Goal: Transaction & Acquisition: Book appointment/travel/reservation

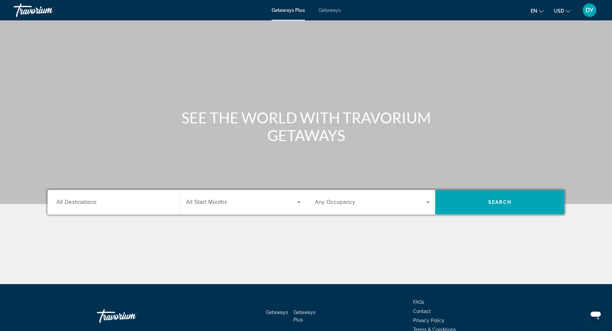
click at [110, 205] on input "Destination All Destinations" at bounding box center [113, 203] width 115 height 8
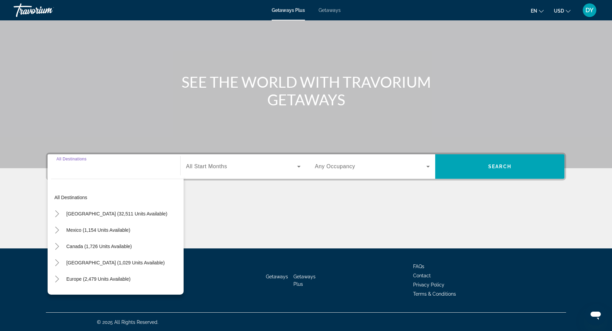
scroll to position [36, 0]
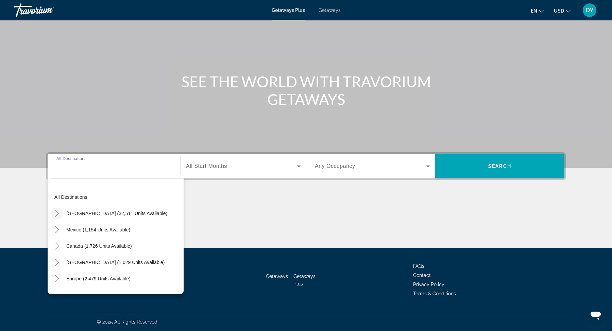
click at [58, 211] on icon "Toggle United States (32,511 units available)" at bounding box center [57, 213] width 7 height 7
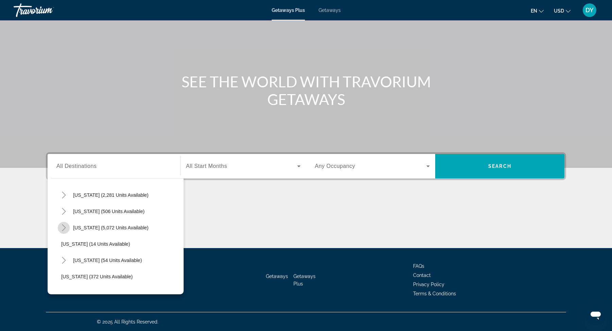
click at [62, 229] on icon "Toggle Florida (5,072 units available)" at bounding box center [64, 228] width 7 height 7
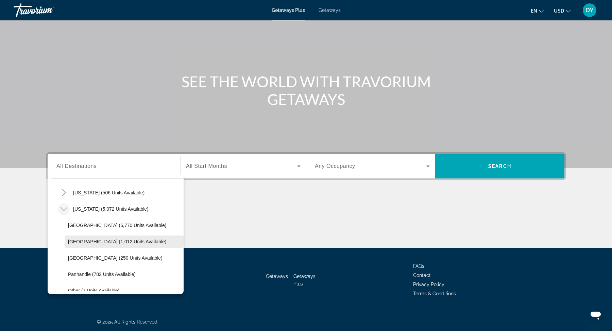
scroll to position [85, 0]
click at [84, 211] on span "[US_STATE] (5,072 units available)" at bounding box center [111, 210] width 76 height 5
type input "**********"
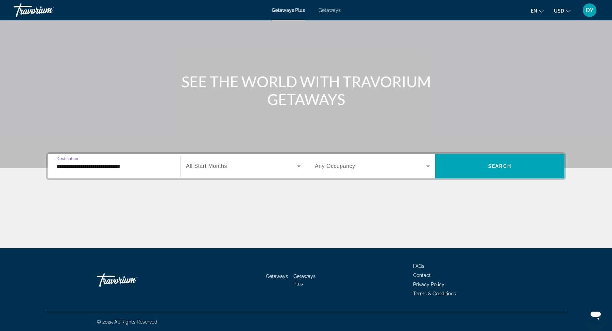
click at [253, 167] on span "Search widget" at bounding box center [241, 166] width 111 height 8
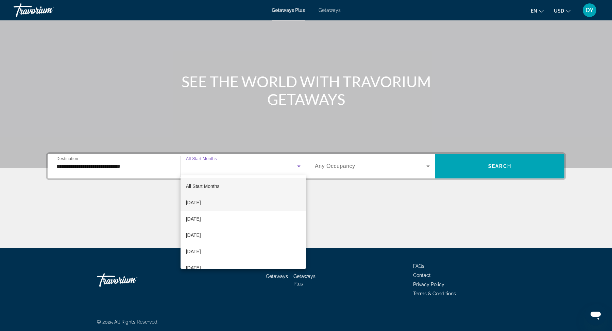
click at [224, 203] on mat-option "[DATE]" at bounding box center [244, 203] width 126 height 16
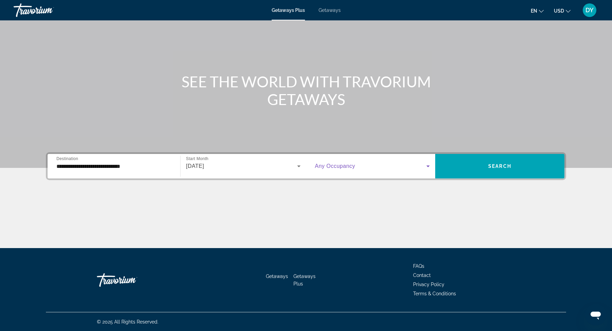
click at [364, 166] on span "Search widget" at bounding box center [371, 166] width 112 height 8
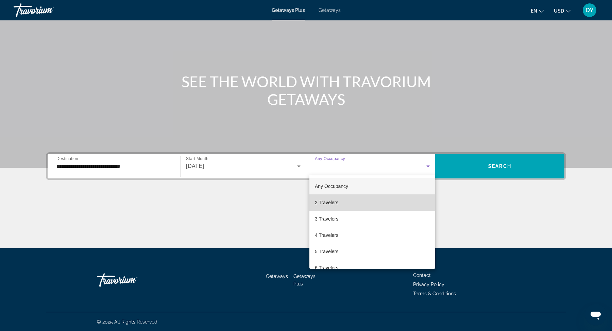
click at [339, 205] on mat-option "2 Travelers" at bounding box center [373, 203] width 126 height 16
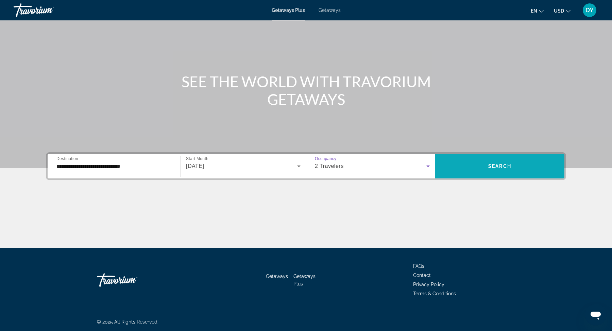
click at [487, 166] on span "Search widget" at bounding box center [499, 166] width 129 height 16
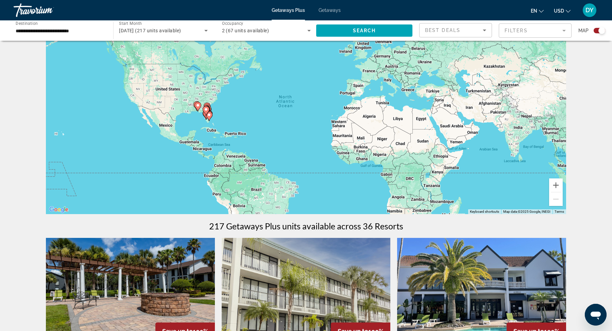
scroll to position [36, 0]
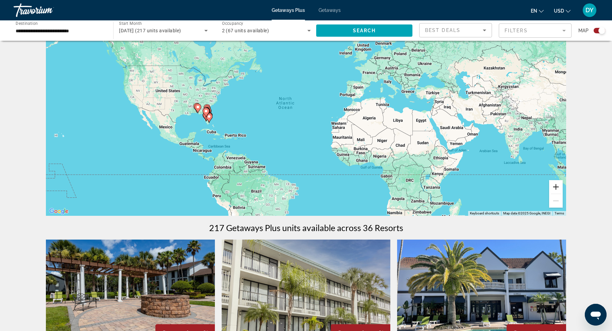
click at [559, 186] on button "Zoom in" at bounding box center [556, 187] width 14 height 14
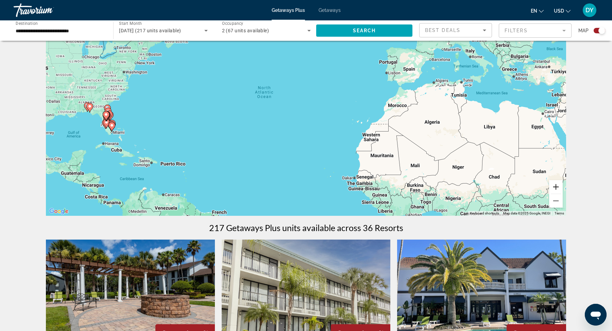
click at [558, 186] on button "Zoom in" at bounding box center [556, 187] width 14 height 14
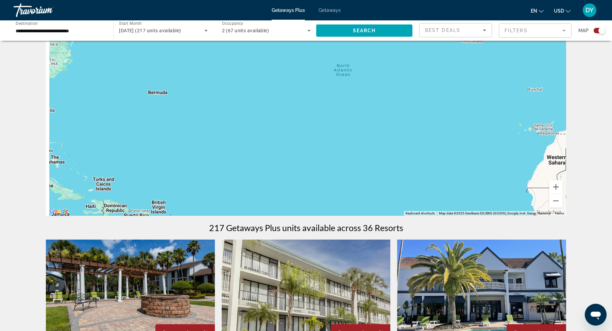
drag, startPoint x: 222, startPoint y: 160, endPoint x: 384, endPoint y: 151, distance: 162.8
click at [385, 155] on div "Main content" at bounding box center [306, 114] width 520 height 204
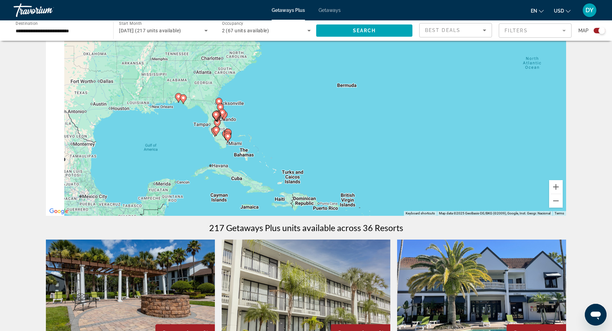
drag, startPoint x: 158, startPoint y: 136, endPoint x: 315, endPoint y: 133, distance: 157.2
click at [318, 136] on div "To activate drag with keyboard, press Alt + Enter. Once in keyboard drag state,…" at bounding box center [306, 114] width 520 height 204
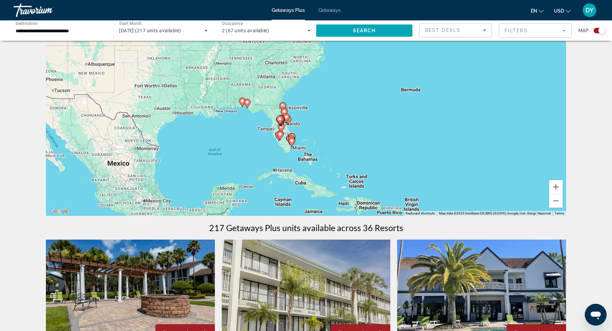
drag, startPoint x: 280, startPoint y: 126, endPoint x: 330, endPoint y: 133, distance: 50.8
click at [331, 134] on div "To activate drag with keyboard, press Alt + Enter. Once in keyboard drag state,…" at bounding box center [306, 114] width 520 height 204
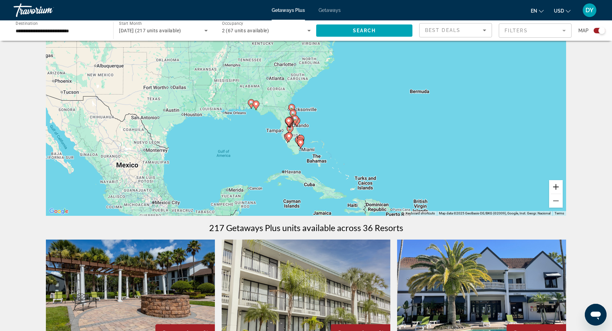
click at [555, 187] on button "Zoom in" at bounding box center [556, 187] width 14 height 14
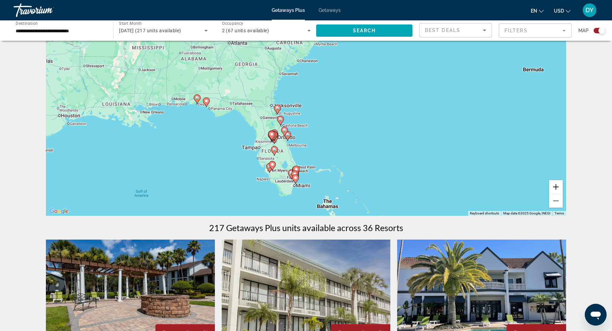
click at [555, 187] on button "Zoom in" at bounding box center [556, 187] width 14 height 14
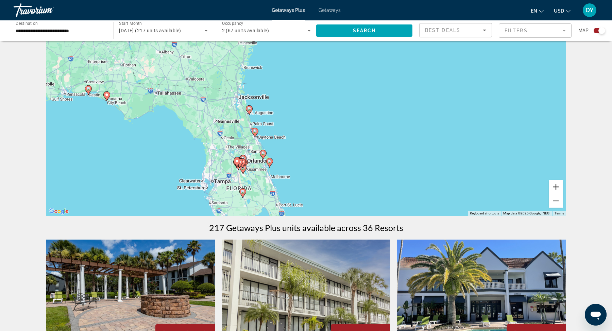
click at [555, 187] on button "Zoom in" at bounding box center [556, 187] width 14 height 14
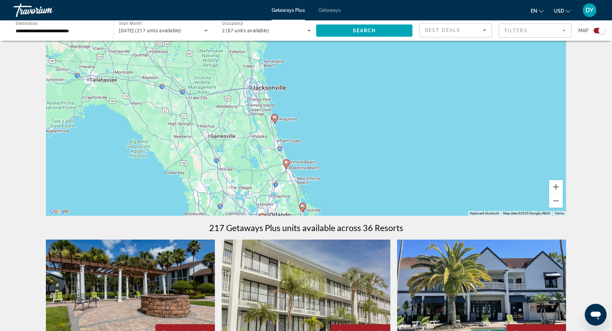
drag, startPoint x: 334, startPoint y: 163, endPoint x: 424, endPoint y: 164, distance: 89.5
click at [426, 168] on div "To activate drag with keyboard, press Alt + Enter. Once in keyboard drag state,…" at bounding box center [306, 114] width 520 height 204
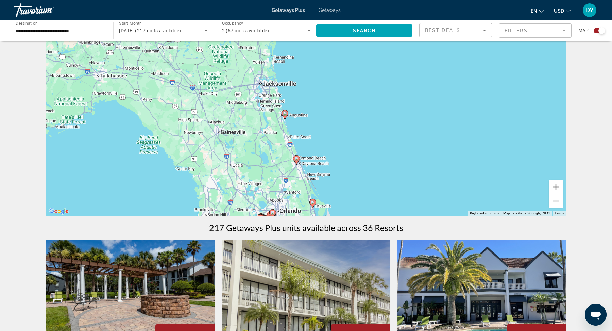
click at [556, 184] on button "Zoom in" at bounding box center [556, 187] width 14 height 14
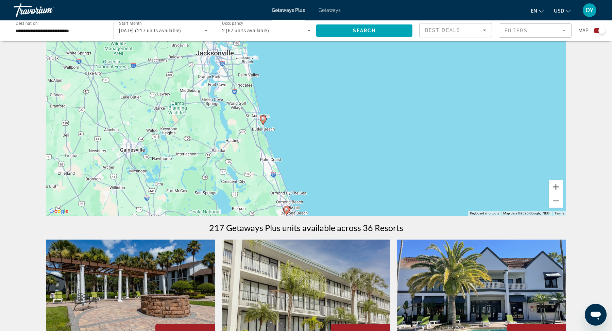
click at [556, 184] on button "Zoom in" at bounding box center [556, 187] width 14 height 14
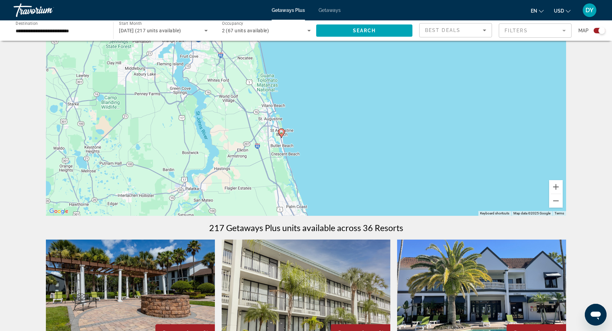
drag, startPoint x: 240, startPoint y: 156, endPoint x: 299, endPoint y: 154, distance: 58.9
click at [301, 156] on div "To activate drag with keyboard, press Alt + Enter. Once in keyboard drag state,…" at bounding box center [306, 114] width 520 height 204
click at [562, 184] on button "Zoom in" at bounding box center [556, 187] width 14 height 14
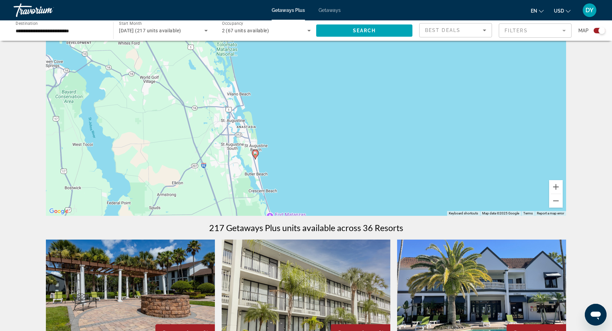
click at [254, 154] on image "Main content" at bounding box center [255, 153] width 4 height 4
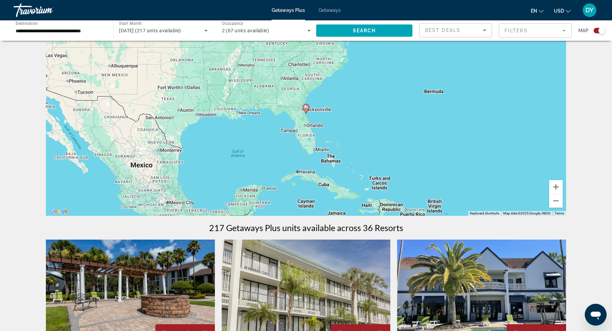
click at [304, 108] on icon "Main content" at bounding box center [306, 108] width 6 height 9
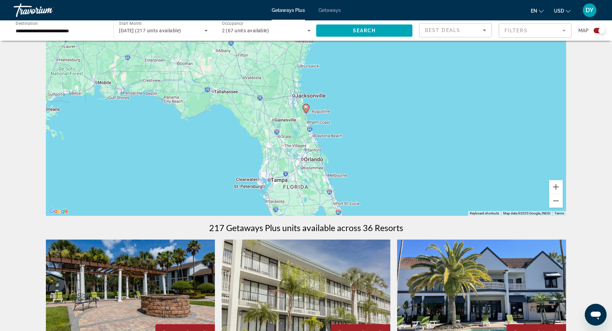
click at [304, 108] on icon "Main content" at bounding box center [306, 108] width 6 height 9
type input "**********"
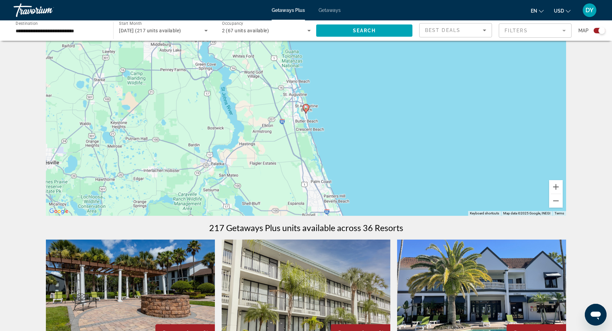
click at [305, 107] on image "Main content" at bounding box center [306, 107] width 4 height 4
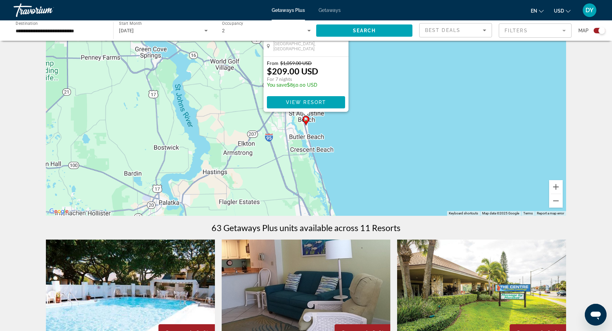
scroll to position [0, 0]
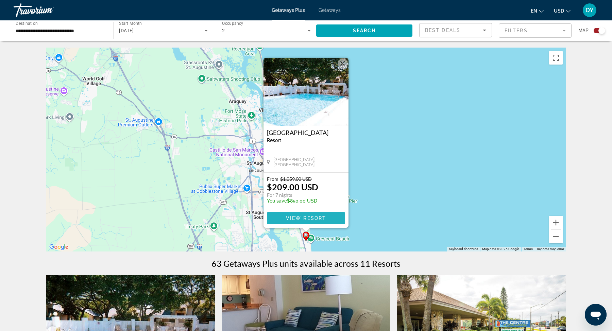
click at [312, 217] on span "View Resort" at bounding box center [306, 218] width 40 height 5
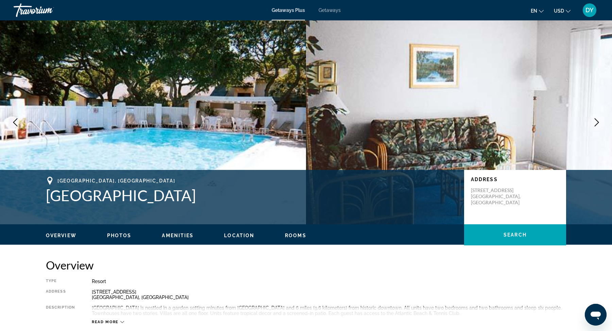
click at [600, 119] on icon "Next image" at bounding box center [597, 122] width 8 height 8
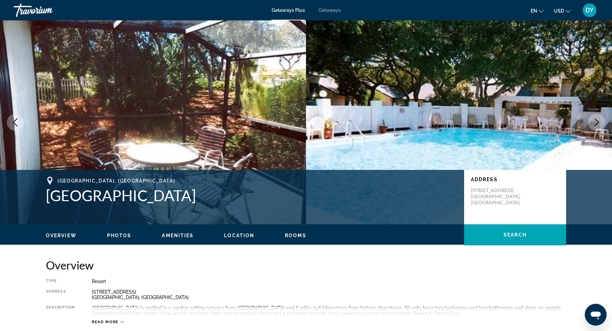
click at [600, 119] on icon "Next image" at bounding box center [597, 122] width 8 height 8
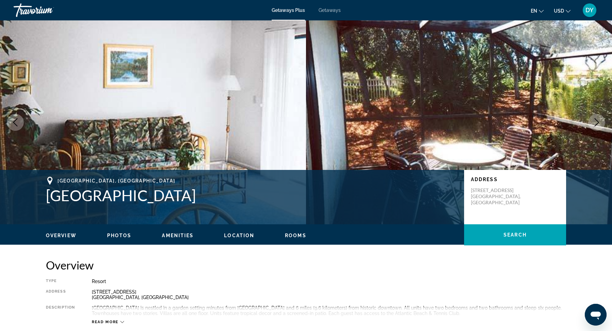
click at [600, 119] on icon "Next image" at bounding box center [597, 122] width 8 height 8
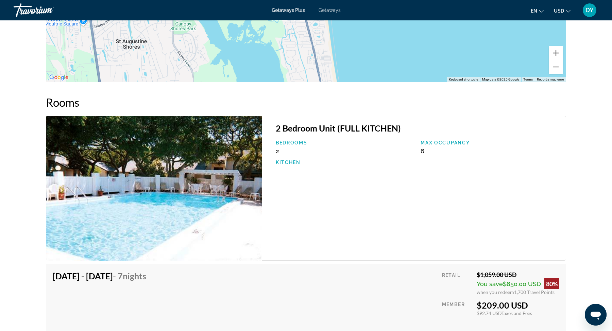
scroll to position [929, 0]
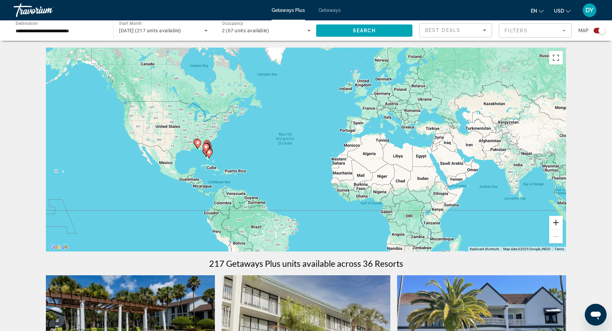
click at [557, 225] on button "Zoom in" at bounding box center [556, 223] width 14 height 14
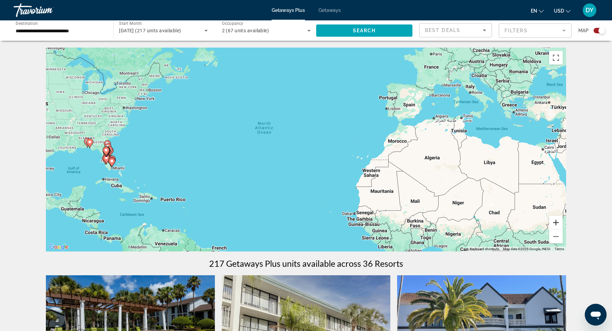
click at [557, 225] on button "Zoom in" at bounding box center [556, 223] width 14 height 14
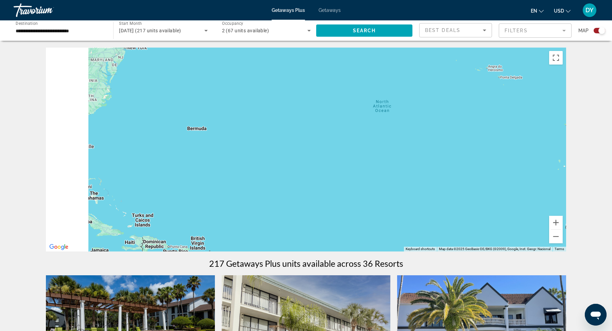
drag, startPoint x: 174, startPoint y: 192, endPoint x: 394, endPoint y: 191, distance: 219.4
click at [392, 191] on div "Main content" at bounding box center [306, 150] width 520 height 204
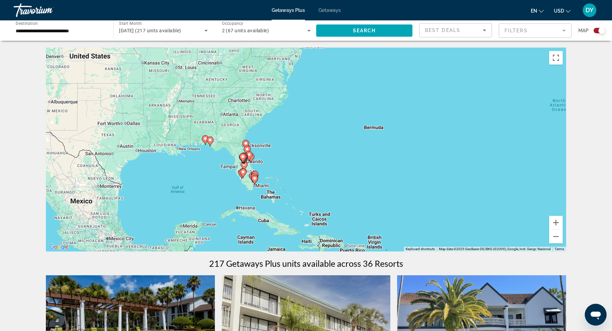
drag, startPoint x: 225, startPoint y: 183, endPoint x: 340, endPoint y: 183, distance: 115.7
click at [344, 185] on div "To activate drag with keyboard, press Alt + Enter. Once in keyboard drag state,…" at bounding box center [306, 150] width 520 height 204
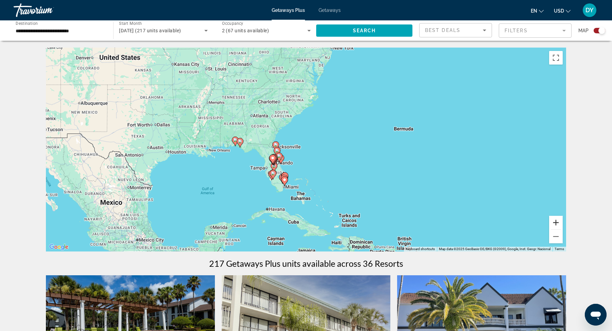
click at [559, 225] on button "Zoom in" at bounding box center [556, 223] width 14 height 14
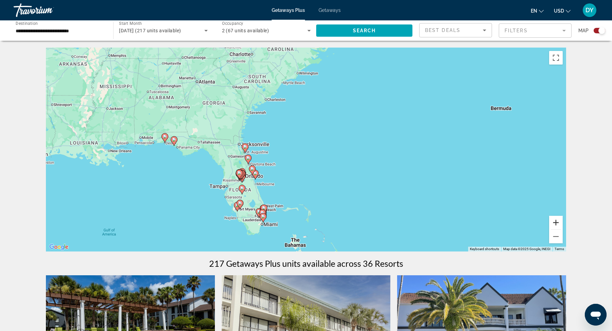
click at [559, 225] on button "Zoom in" at bounding box center [556, 223] width 14 height 14
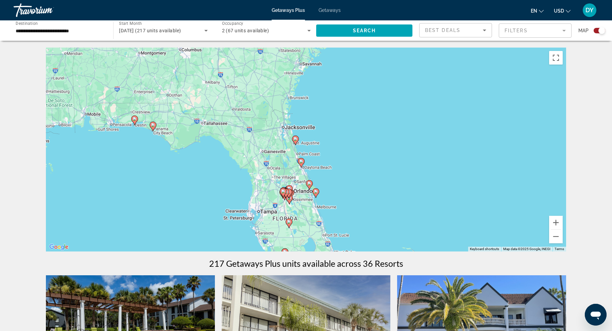
drag, startPoint x: 357, startPoint y: 216, endPoint x: 470, endPoint y: 199, distance: 114.2
click at [471, 200] on div "To activate drag with keyboard, press Alt + Enter. Once in keyboard drag state,…" at bounding box center [306, 150] width 520 height 204
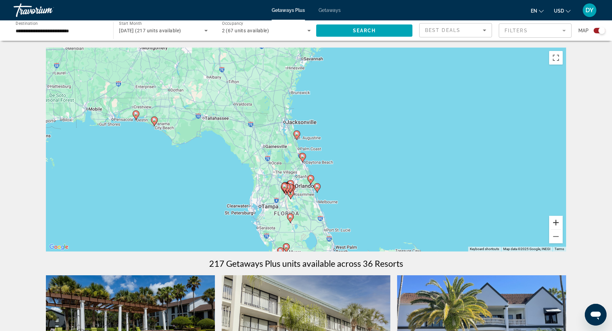
click at [555, 221] on button "Zoom in" at bounding box center [556, 223] width 14 height 14
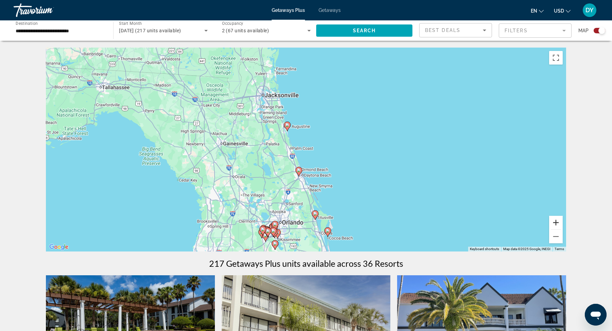
click at [556, 221] on button "Zoom in" at bounding box center [556, 223] width 14 height 14
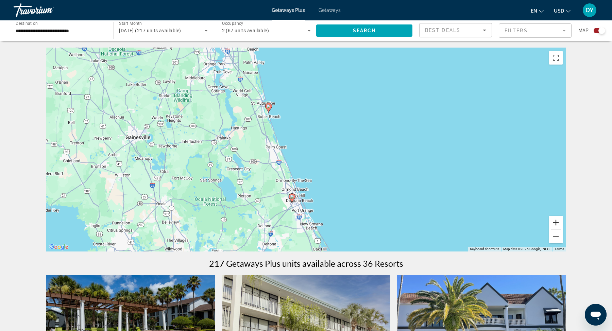
click at [556, 221] on button "Zoom in" at bounding box center [556, 223] width 14 height 14
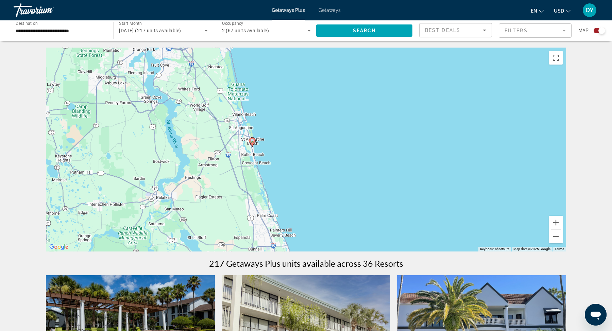
drag, startPoint x: 361, startPoint y: 156, endPoint x: 381, endPoint y: 227, distance: 73.0
click at [381, 227] on div "To activate drag with keyboard, press Alt + Enter. Once in keyboard drag state,…" at bounding box center [306, 150] width 520 height 204
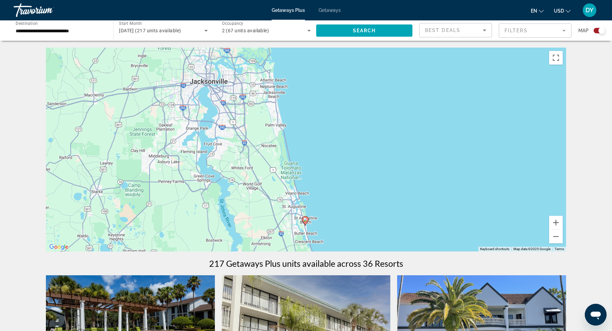
drag, startPoint x: 328, startPoint y: 151, endPoint x: 361, endPoint y: 189, distance: 50.7
click at [364, 198] on div "To activate drag with keyboard, press Alt + Enter. Once in keyboard drag state,…" at bounding box center [306, 150] width 520 height 204
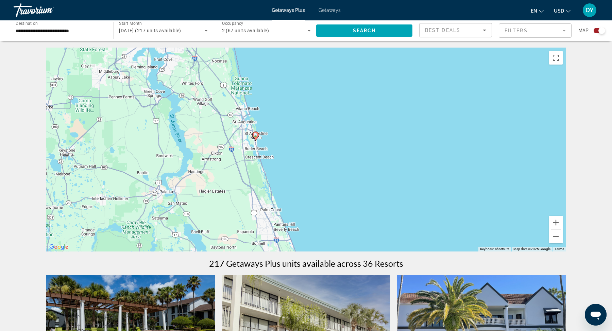
click at [411, 213] on div "To activate drag with keyboard, press Alt + Enter. Once in keyboard drag state,…" at bounding box center [306, 150] width 520 height 204
drag, startPoint x: 314, startPoint y: 92, endPoint x: 399, endPoint y: 189, distance: 129.5
click at [401, 191] on div "To activate drag with keyboard, press Alt + Enter. Once in keyboard drag state,…" at bounding box center [306, 150] width 520 height 204
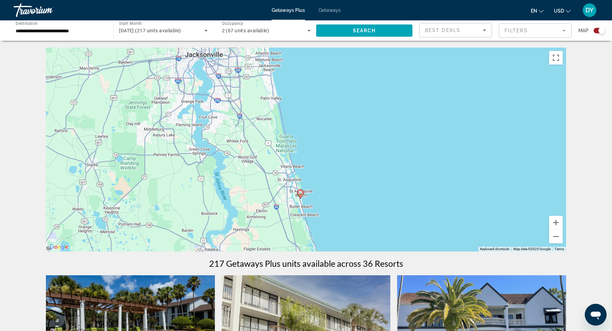
drag, startPoint x: 333, startPoint y: 140, endPoint x: 377, endPoint y: 197, distance: 71.8
click at [377, 198] on div "To activate drag with keyboard, press Alt + Enter. Once in keyboard drag state,…" at bounding box center [306, 150] width 520 height 204
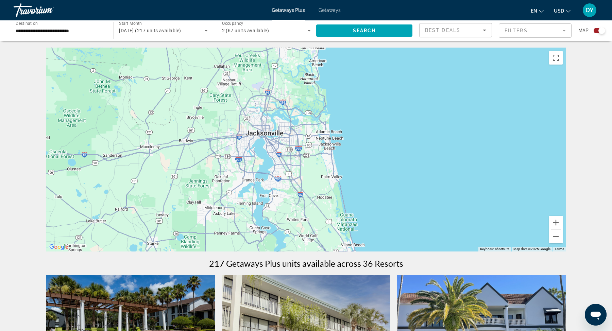
drag, startPoint x: 316, startPoint y: 129, endPoint x: 379, endPoint y: 214, distance: 105.3
click at [381, 214] on div "To activate drag with keyboard, press Alt + Enter. Once in keyboard drag state,…" at bounding box center [306, 150] width 520 height 204
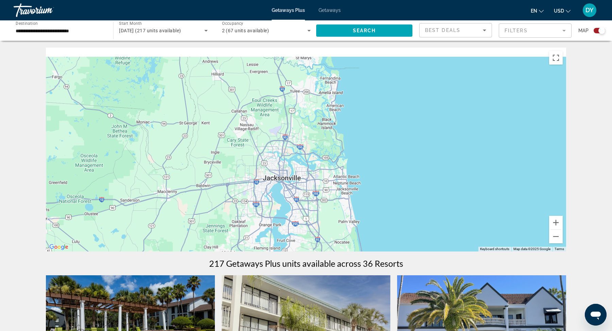
drag, startPoint x: 367, startPoint y: 131, endPoint x: 391, endPoint y: 211, distance: 83.6
click at [393, 212] on div "To activate drag with keyboard, press Alt + Enter. Once in keyboard drag state,…" at bounding box center [306, 150] width 520 height 204
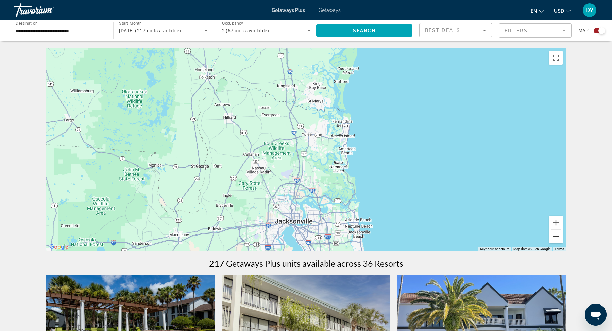
click at [558, 238] on button "Zoom out" at bounding box center [556, 237] width 14 height 14
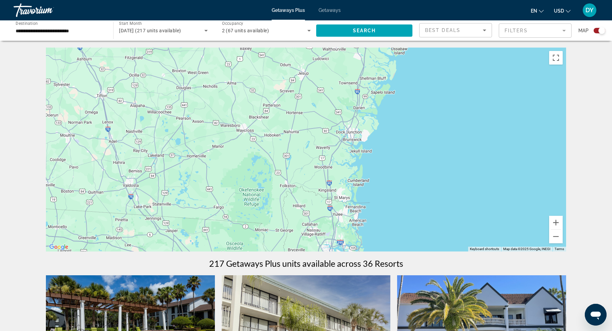
drag, startPoint x: 352, startPoint y: 117, endPoint x: 383, endPoint y: 191, distance: 80.0
click at [383, 191] on div "To activate drag with keyboard, press Alt + Enter. Once in keyboard drag state,…" at bounding box center [306, 150] width 520 height 204
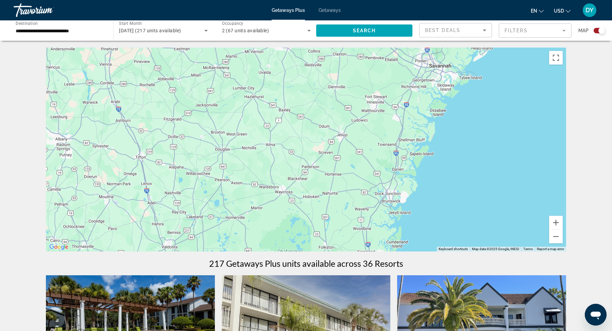
drag, startPoint x: 368, startPoint y: 143, endPoint x: 403, endPoint y: 203, distance: 70.1
click at [406, 205] on div "Main content" at bounding box center [306, 150] width 520 height 204
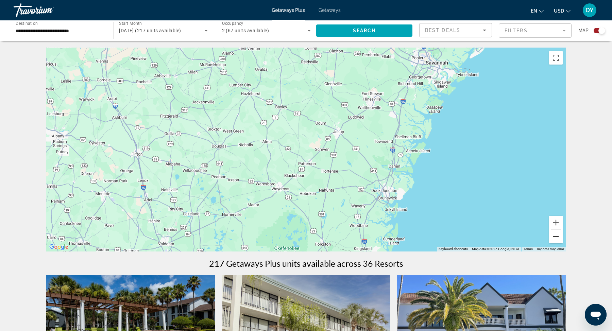
click at [562, 241] on button "Zoom out" at bounding box center [556, 237] width 14 height 14
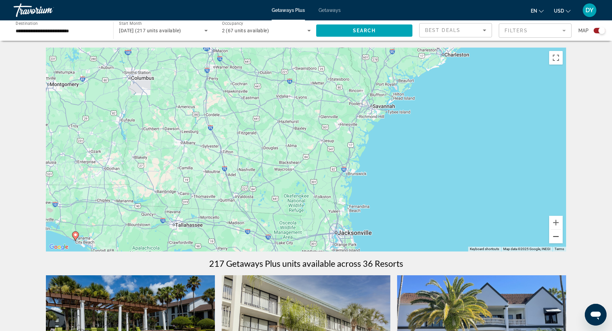
click at [562, 242] on button "Zoom out" at bounding box center [556, 237] width 14 height 14
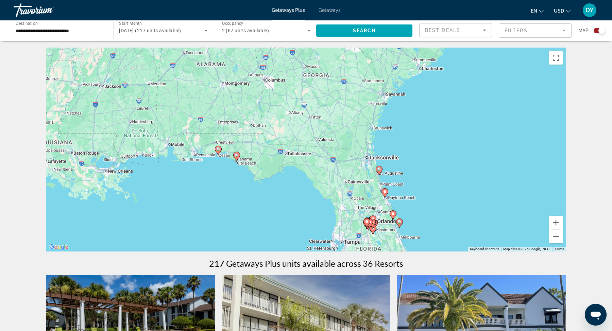
drag, startPoint x: 374, startPoint y: 204, endPoint x: 421, endPoint y: 162, distance: 63.6
click at [424, 164] on div "To activate drag with keyboard, press Alt + Enter. Once in keyboard drag state,…" at bounding box center [306, 150] width 520 height 204
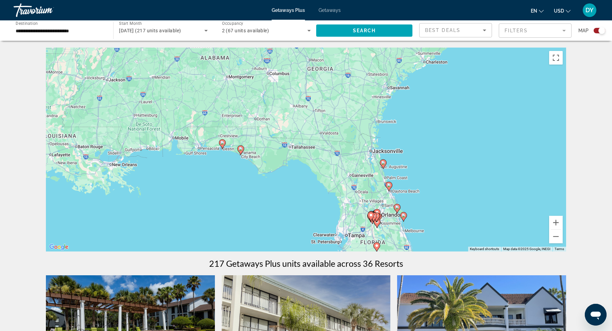
click at [223, 144] on image "Main content" at bounding box center [222, 143] width 4 height 4
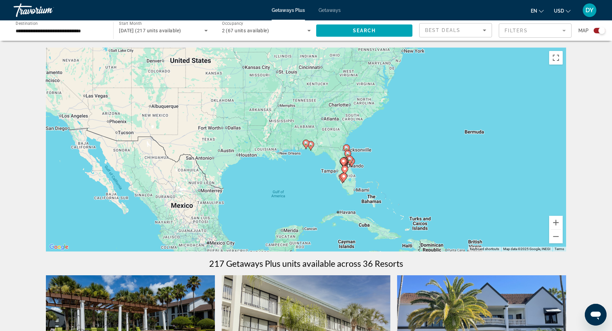
click at [308, 144] on image "Main content" at bounding box center [306, 143] width 4 height 4
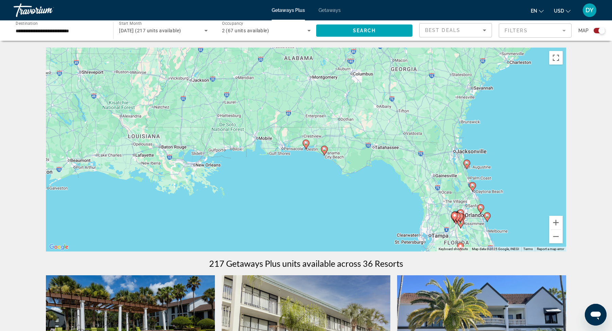
click at [308, 144] on image "Main content" at bounding box center [306, 143] width 4 height 4
type input "**********"
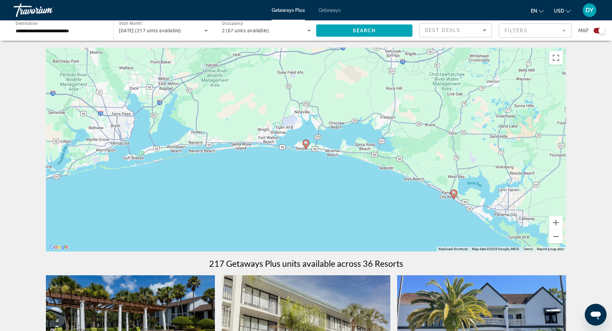
click at [308, 144] on image "Main content" at bounding box center [306, 143] width 4 height 4
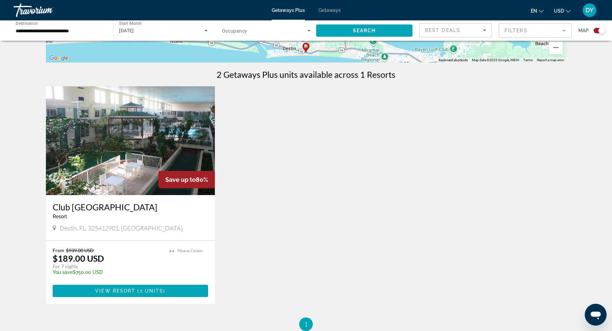
scroll to position [191, 0]
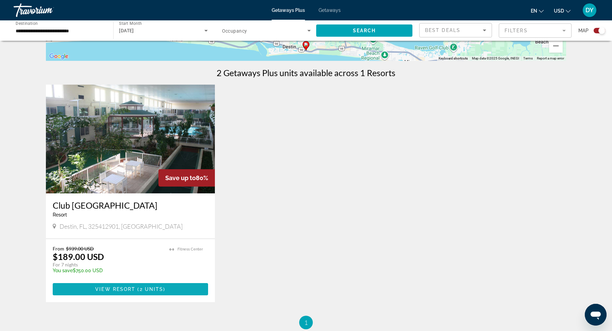
click at [163, 291] on span "( 2 units )" at bounding box center [150, 289] width 30 height 5
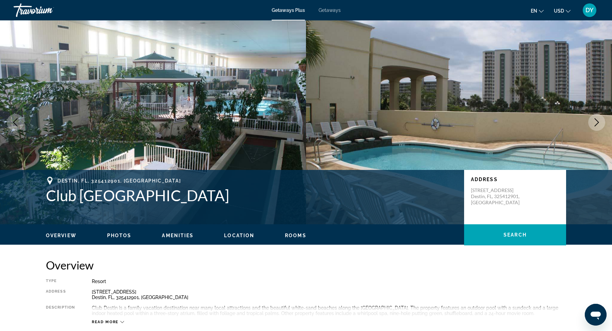
click at [596, 122] on icon "Next image" at bounding box center [597, 122] width 8 height 8
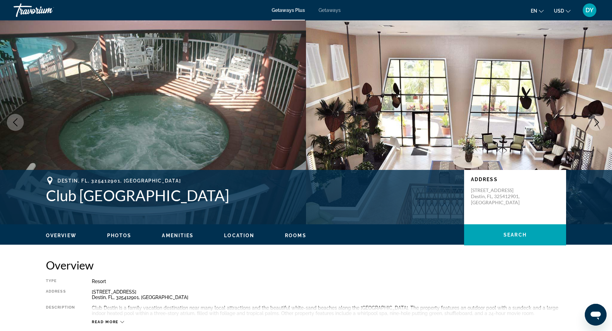
click at [596, 122] on icon "Next image" at bounding box center [597, 122] width 8 height 8
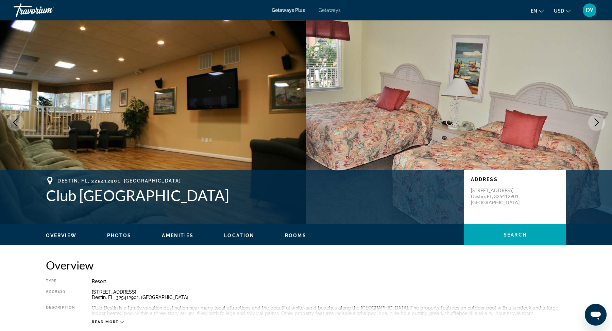
click at [596, 122] on icon "Next image" at bounding box center [597, 122] width 8 height 8
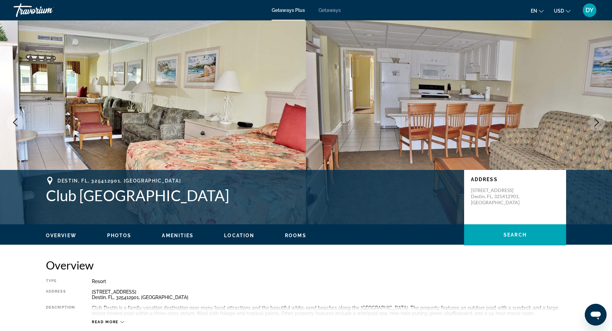
click at [596, 122] on icon "Next image" at bounding box center [597, 122] width 8 height 8
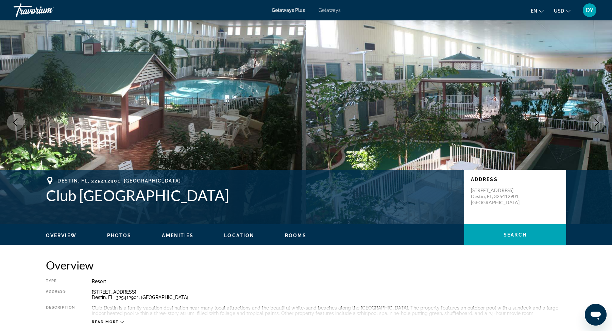
click at [596, 122] on icon "Next image" at bounding box center [597, 122] width 8 height 8
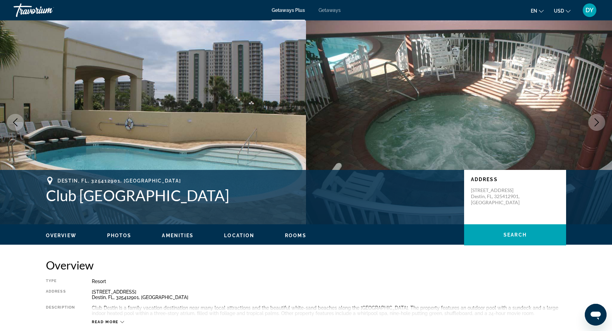
click at [596, 122] on icon "Next image" at bounding box center [597, 122] width 8 height 8
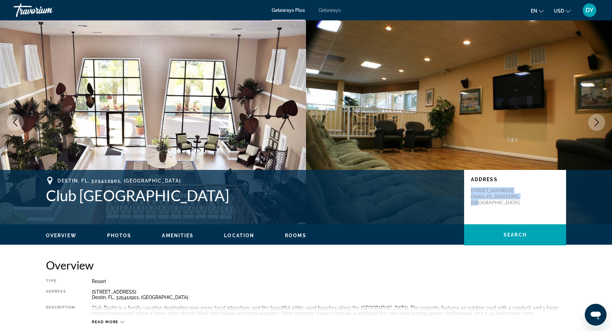
drag, startPoint x: 483, startPoint y: 201, endPoint x: 469, endPoint y: 192, distance: 16.3
click at [469, 192] on div "Address [STREET_ADDRESS]" at bounding box center [515, 197] width 102 height 54
copy p "[STREET_ADDRESS]"
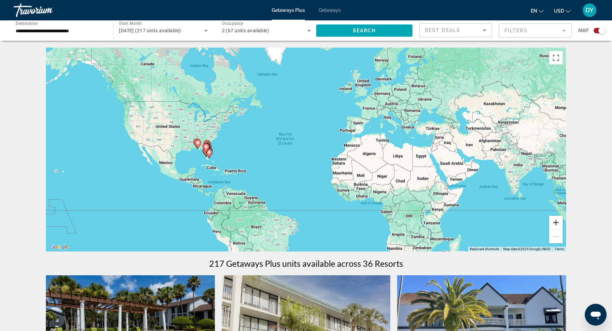
click at [562, 223] on button "Zoom in" at bounding box center [556, 223] width 14 height 14
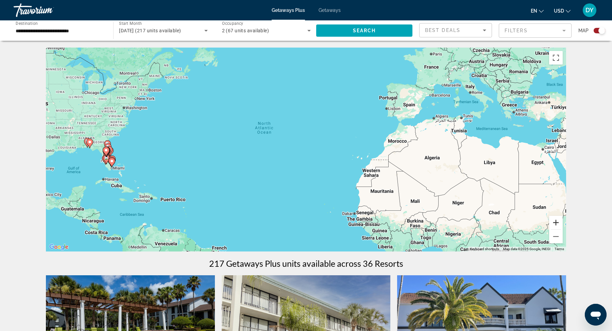
click at [562, 223] on button "Zoom in" at bounding box center [556, 223] width 14 height 14
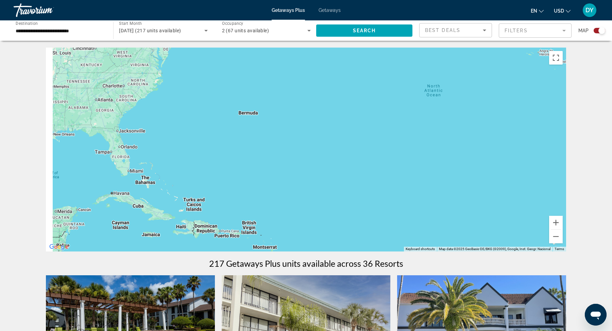
drag, startPoint x: 229, startPoint y: 202, endPoint x: 448, endPoint y: 184, distance: 219.5
click at [451, 185] on div "Main content" at bounding box center [306, 150] width 520 height 204
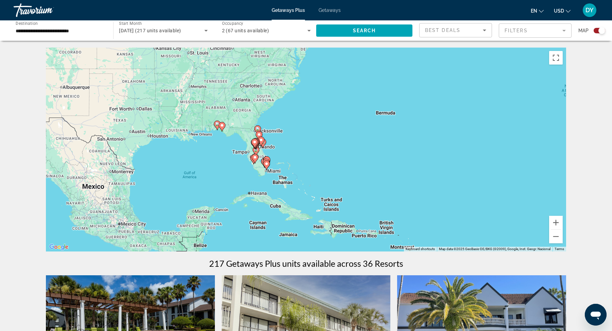
drag, startPoint x: 235, startPoint y: 187, endPoint x: 367, endPoint y: 185, distance: 132.0
click at [369, 186] on div "To activate drag with keyboard, press Alt + Enter. Once in keyboard drag state,…" at bounding box center [306, 150] width 520 height 204
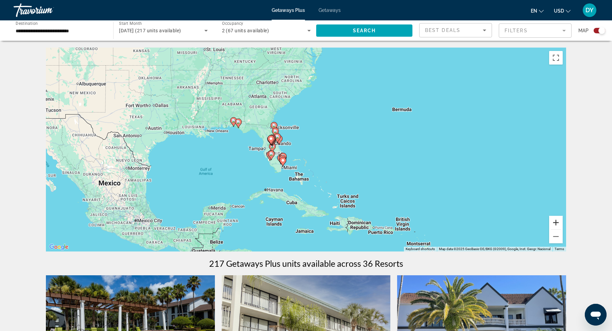
click at [554, 226] on button "Zoom in" at bounding box center [556, 223] width 14 height 14
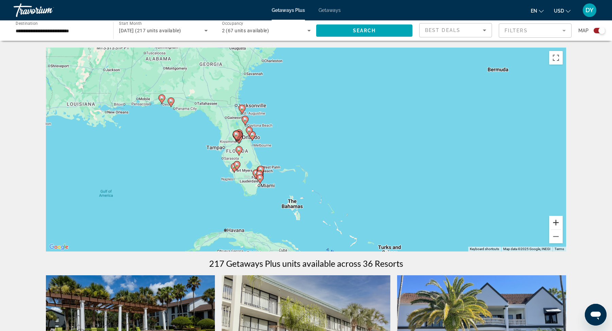
click at [554, 226] on button "Zoom in" at bounding box center [556, 223] width 14 height 14
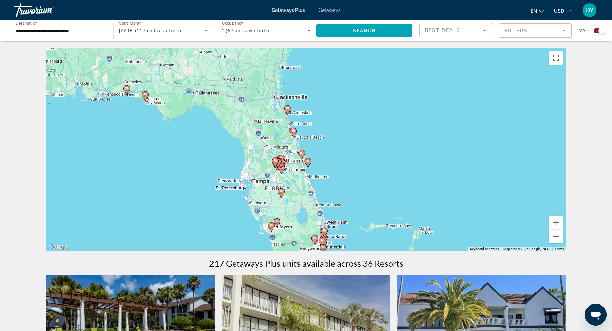
drag, startPoint x: 269, startPoint y: 155, endPoint x: 375, endPoint y: 186, distance: 110.8
click at [378, 188] on div "To activate drag with keyboard, press Alt + Enter. Once in keyboard drag state,…" at bounding box center [306, 150] width 520 height 204
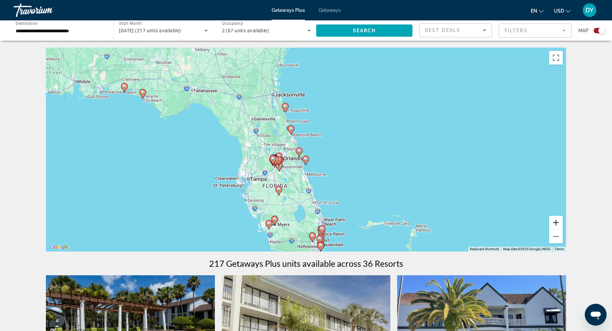
click at [558, 224] on button "Zoom in" at bounding box center [556, 223] width 14 height 14
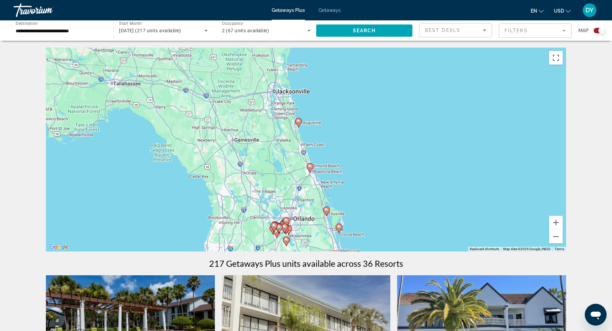
drag, startPoint x: 320, startPoint y: 103, endPoint x: 355, endPoint y: 157, distance: 64.7
click at [355, 157] on div "To activate drag with keyboard, press Alt + Enter. Once in keyboard drag state,…" at bounding box center [306, 150] width 520 height 204
click at [312, 169] on image "Main content" at bounding box center [310, 168] width 4 height 4
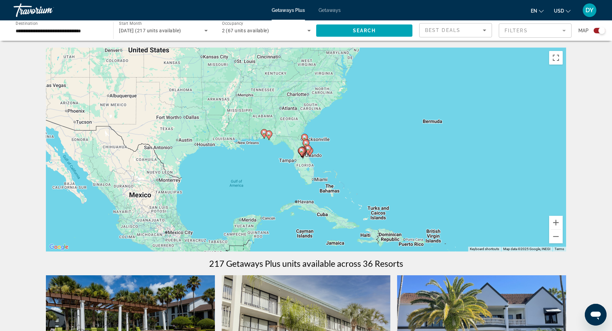
click at [307, 144] on image "Main content" at bounding box center [306, 143] width 4 height 4
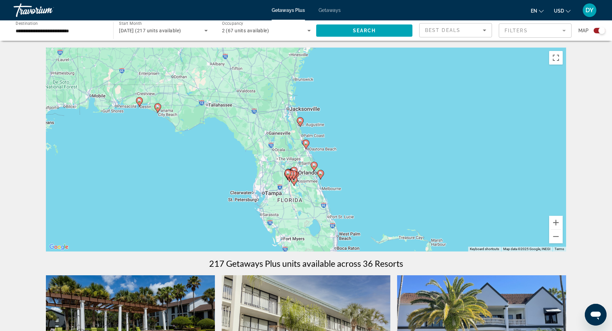
click at [307, 144] on image "Main content" at bounding box center [306, 143] width 4 height 4
type input "**********"
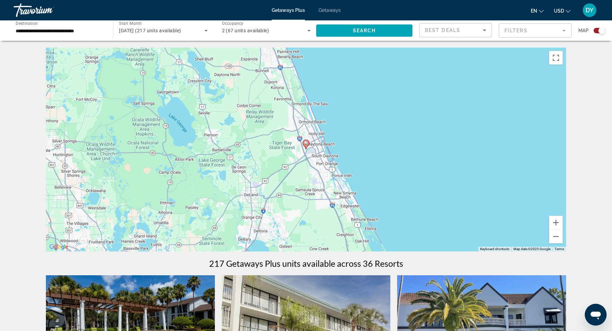
click at [307, 144] on image "Main content" at bounding box center [306, 143] width 4 height 4
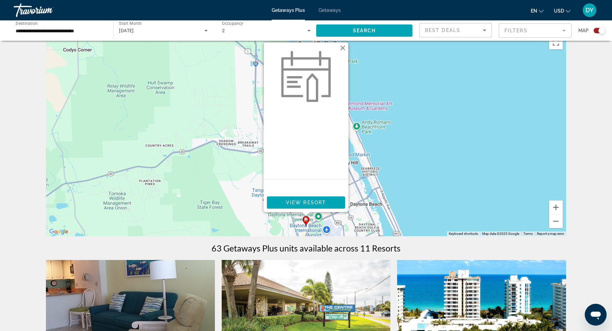
scroll to position [4, 0]
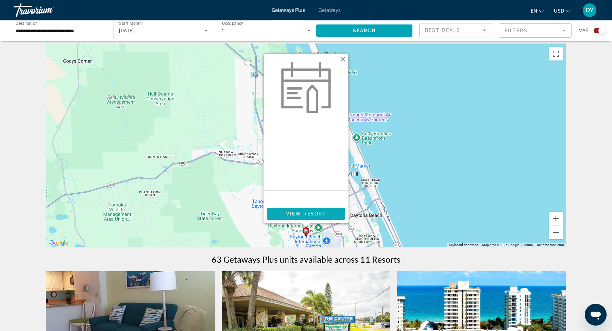
click at [302, 212] on span "View Resort" at bounding box center [306, 213] width 40 height 5
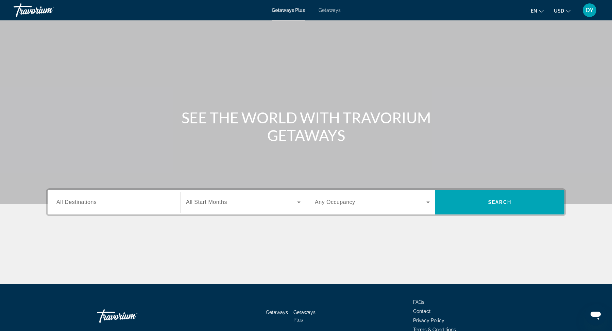
click at [109, 207] on div "Search widget" at bounding box center [113, 202] width 115 height 19
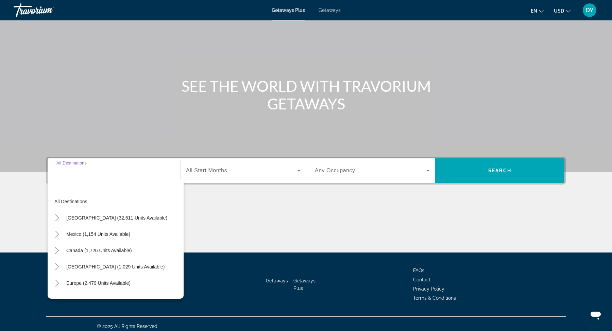
scroll to position [36, 0]
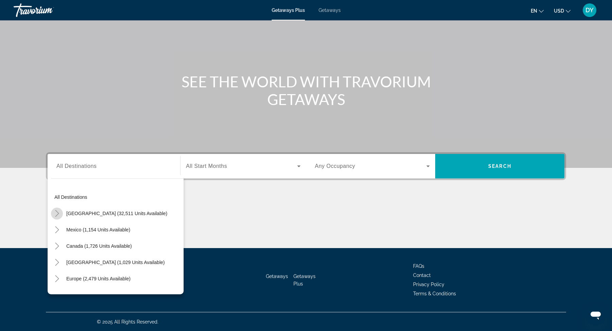
click at [59, 213] on icon "Toggle United States (32,511 units available)" at bounding box center [57, 213] width 7 height 7
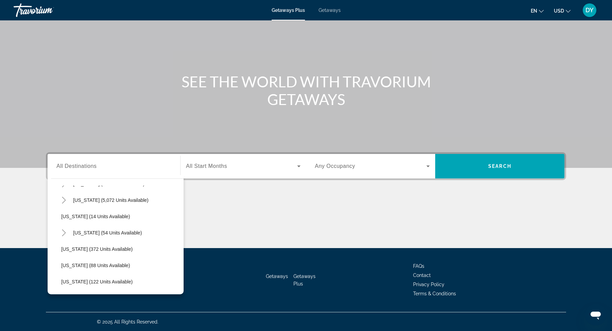
scroll to position [107, 0]
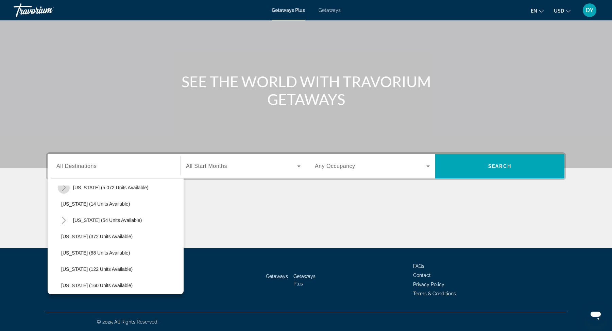
click at [64, 186] on icon "Toggle Florida (5,072 units available)" at bounding box center [64, 187] width 4 height 7
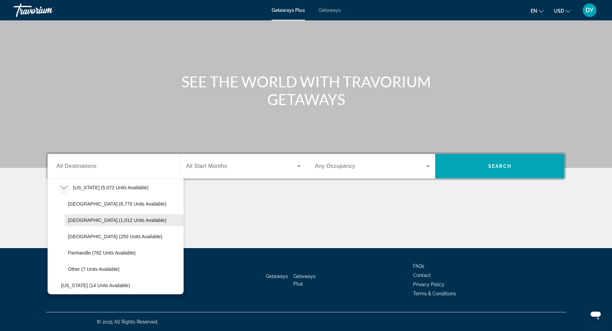
click at [80, 219] on span "[GEOGRAPHIC_DATA] (1,012 units available)" at bounding box center [117, 220] width 98 height 5
type input "**********"
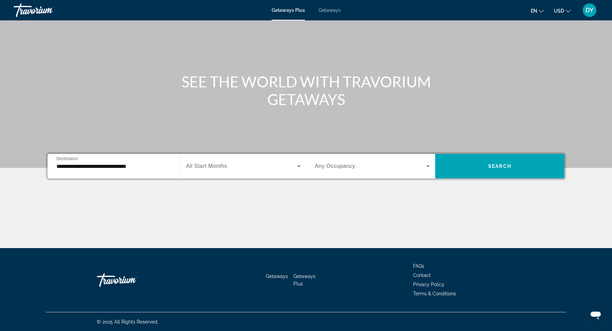
click at [227, 159] on div "Search widget" at bounding box center [243, 166] width 115 height 19
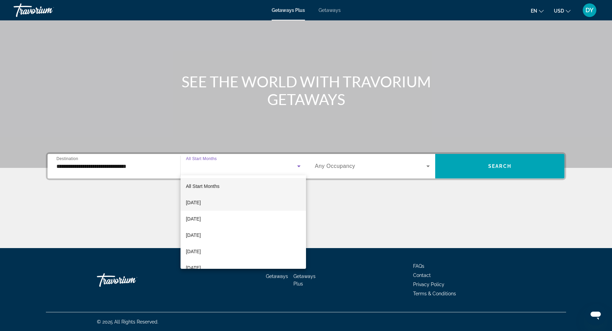
click at [201, 206] on span "[DATE]" at bounding box center [193, 203] width 15 height 8
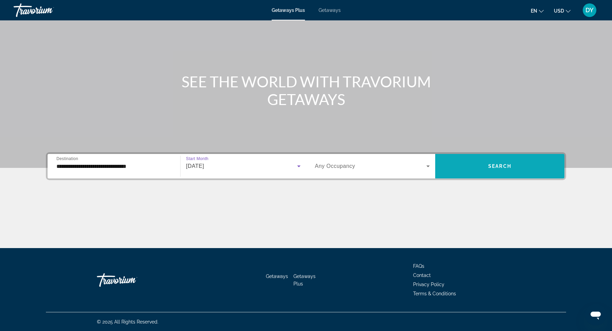
click at [469, 166] on span "Search widget" at bounding box center [499, 166] width 129 height 16
